Goal: Understand process/instructions: Learn how to perform a task or action

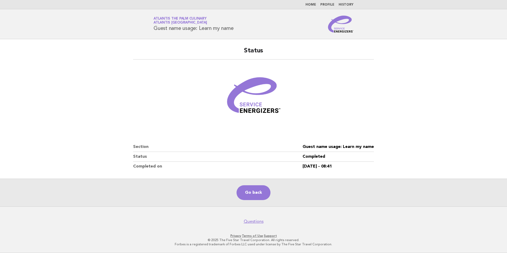
click at [316, 3] on li "Home" at bounding box center [310, 5] width 11 height 4
click at [307, 3] on ul "Home Profile History" at bounding box center [253, 5] width 215 height 4
click at [309, 3] on link "Home" at bounding box center [310, 4] width 11 height 3
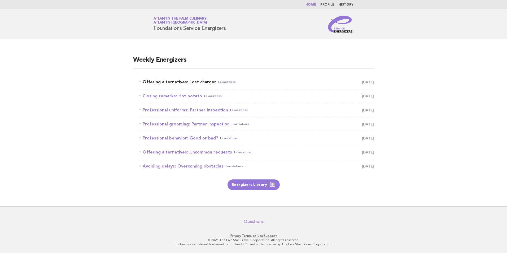
click at [164, 81] on link "Offering alternatives: Lost charger Foundations [DATE]" at bounding box center [256, 81] width 234 height 7
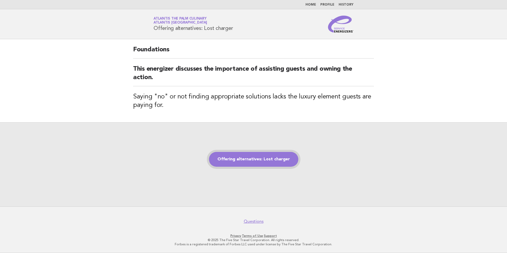
click at [251, 162] on link "Offering alternatives: Lost charger" at bounding box center [253, 159] width 89 height 15
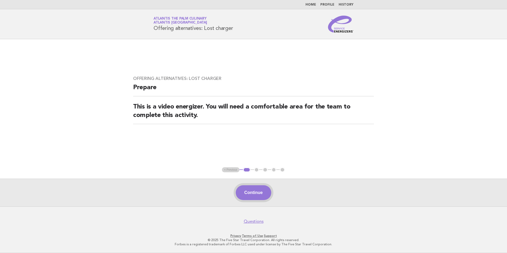
click at [251, 195] on button "Continue" at bounding box center [253, 192] width 35 height 15
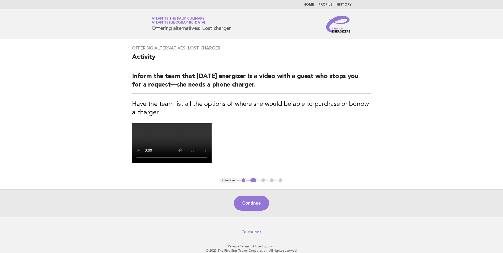
drag, startPoint x: 247, startPoint y: 202, endPoint x: 259, endPoint y: 203, distance: 11.2
click at [211, 163] on video at bounding box center [171, 143] width 79 height 40
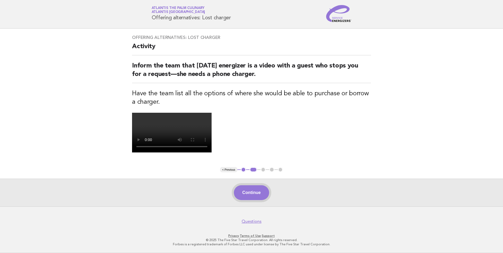
click at [254, 195] on button "Continue" at bounding box center [251, 192] width 35 height 15
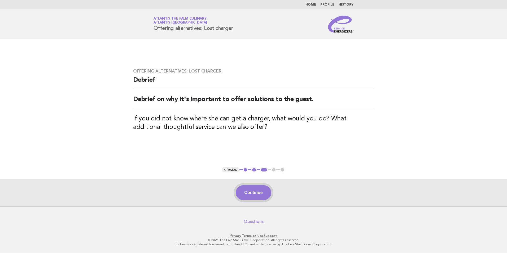
click at [252, 186] on button "Continue" at bounding box center [253, 192] width 35 height 15
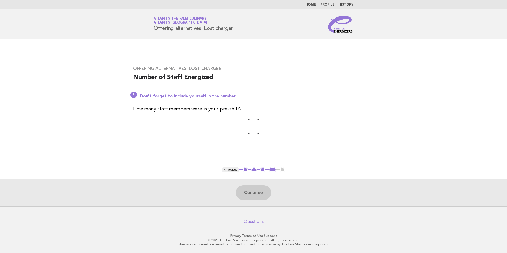
click at [247, 129] on input "number" at bounding box center [253, 126] width 16 height 15
type input "**"
click at [260, 194] on button "Continue" at bounding box center [253, 192] width 35 height 15
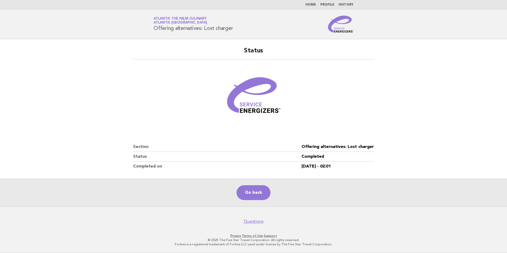
click at [339, 63] on div "Status Section Offering alternatives: Lost charger Status Completed Completed o…" at bounding box center [253, 109] width 253 height 138
